Goal: Task Accomplishment & Management: Manage account settings

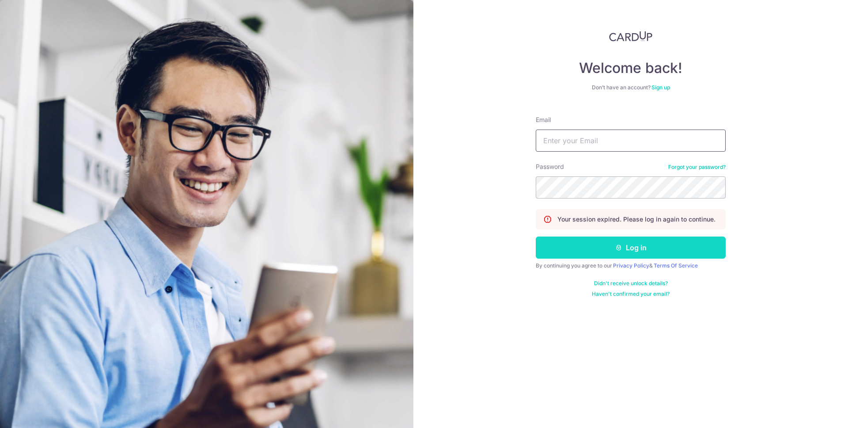
type input "[EMAIL_ADDRESS][DOMAIN_NAME]"
click at [637, 249] on button "Log in" at bounding box center [631, 247] width 190 height 22
